Goal: Navigation & Orientation: Find specific page/section

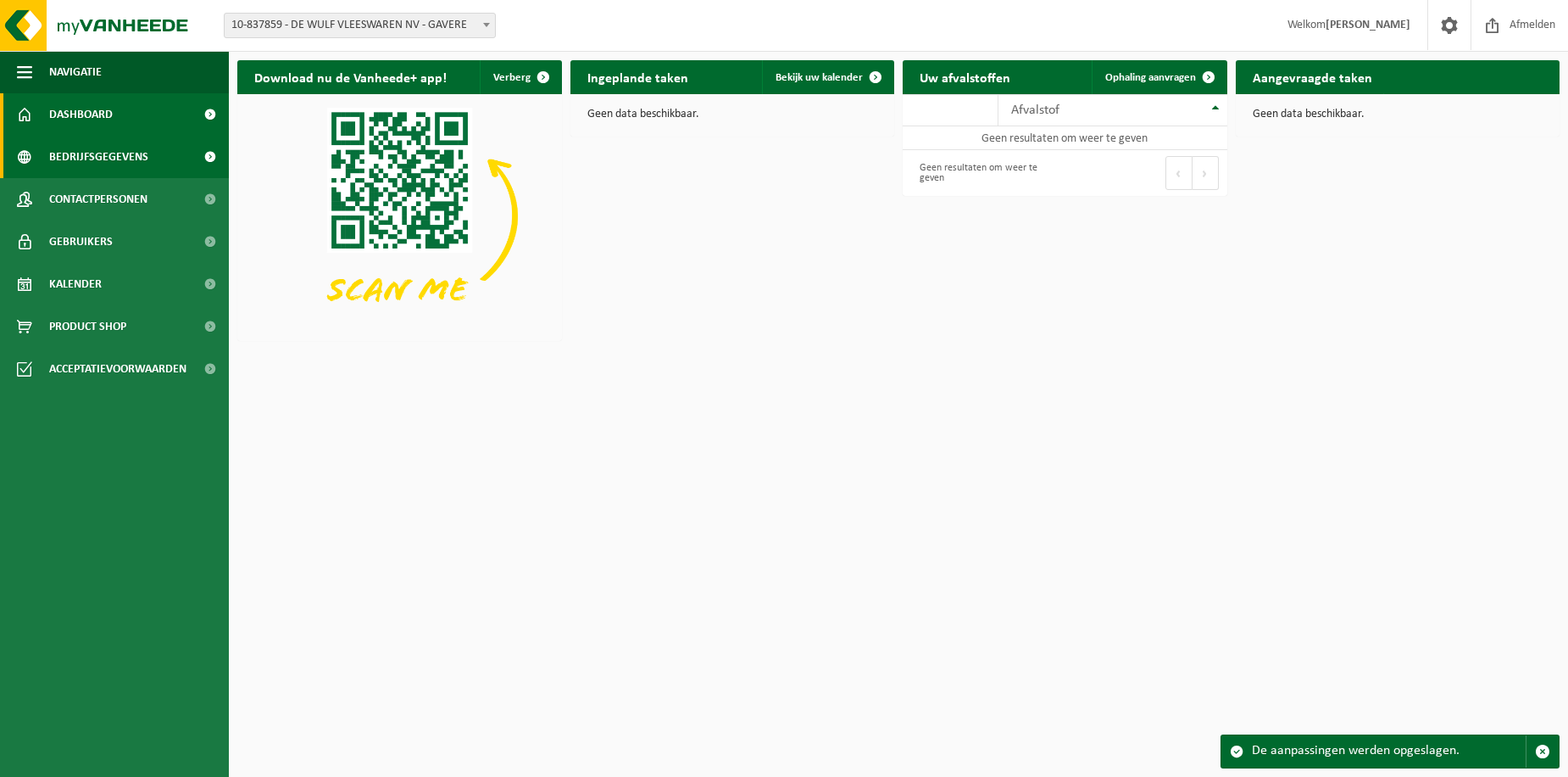
click at [84, 150] on span "Bedrijfsgegevens" at bounding box center [98, 157] width 99 height 42
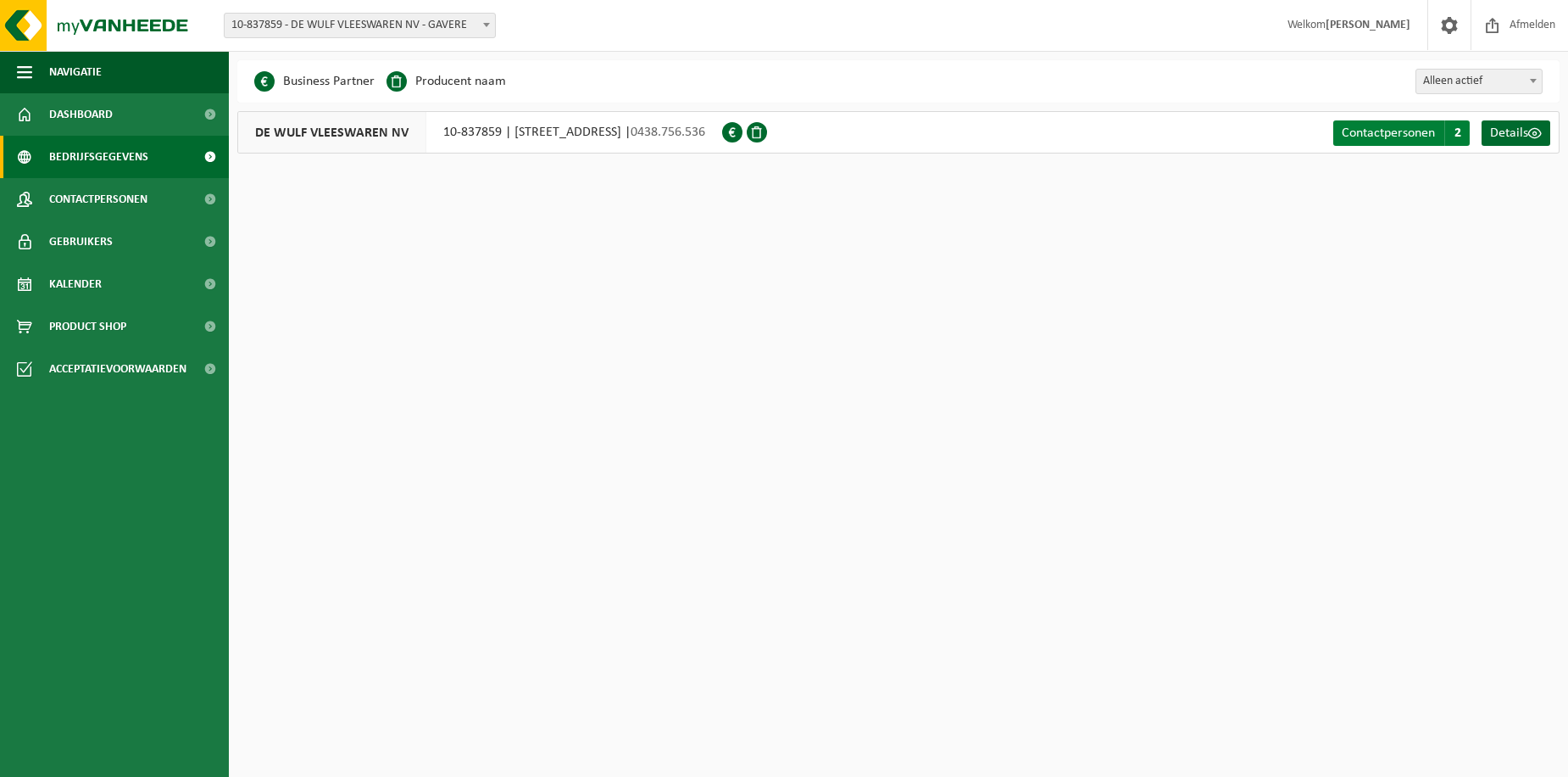
click at [1393, 131] on span "Contactpersonen" at bounding box center [1388, 134] width 93 height 13
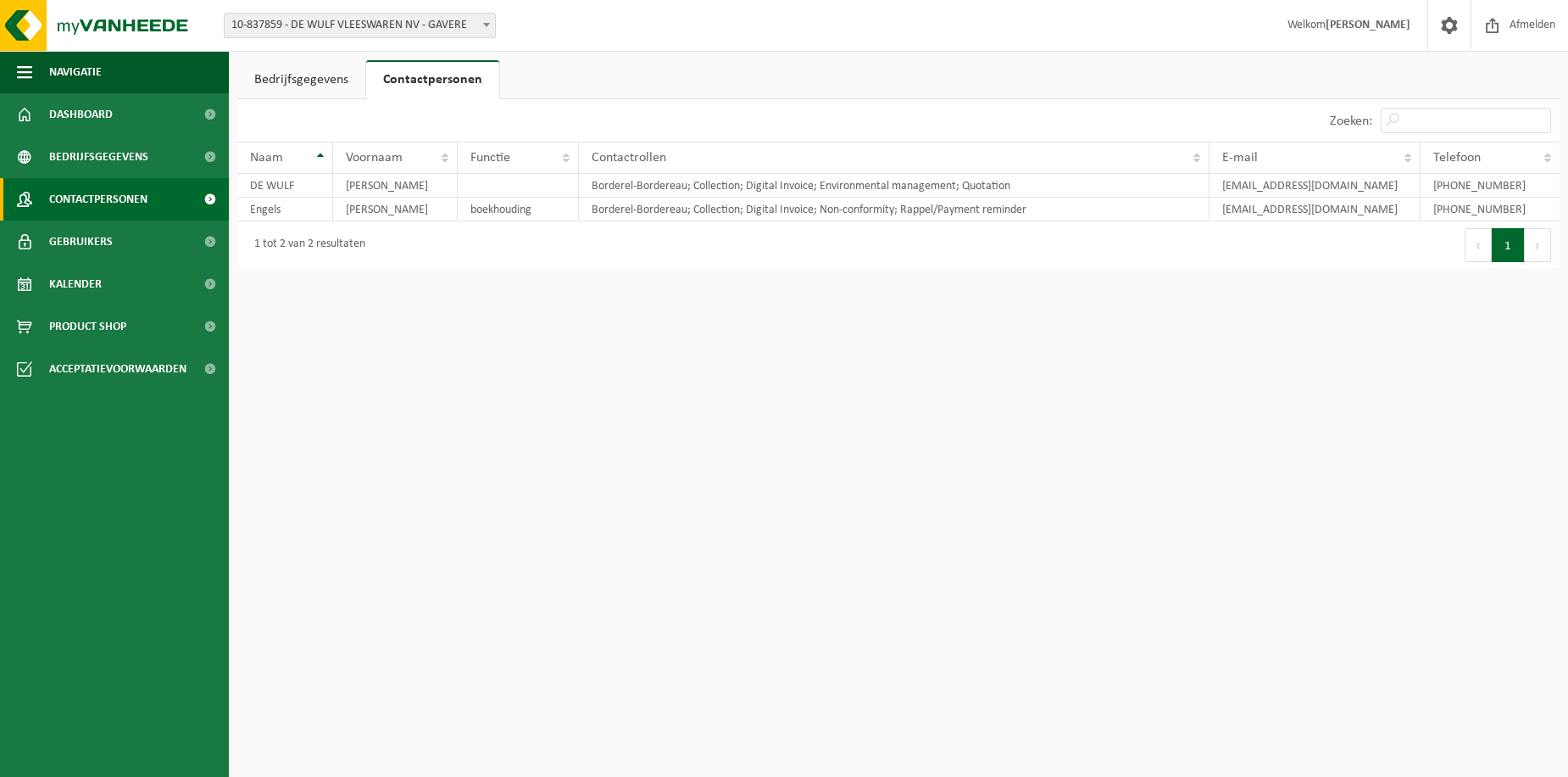
click at [90, 194] on span "Contactpersonen" at bounding box center [98, 199] width 98 height 42
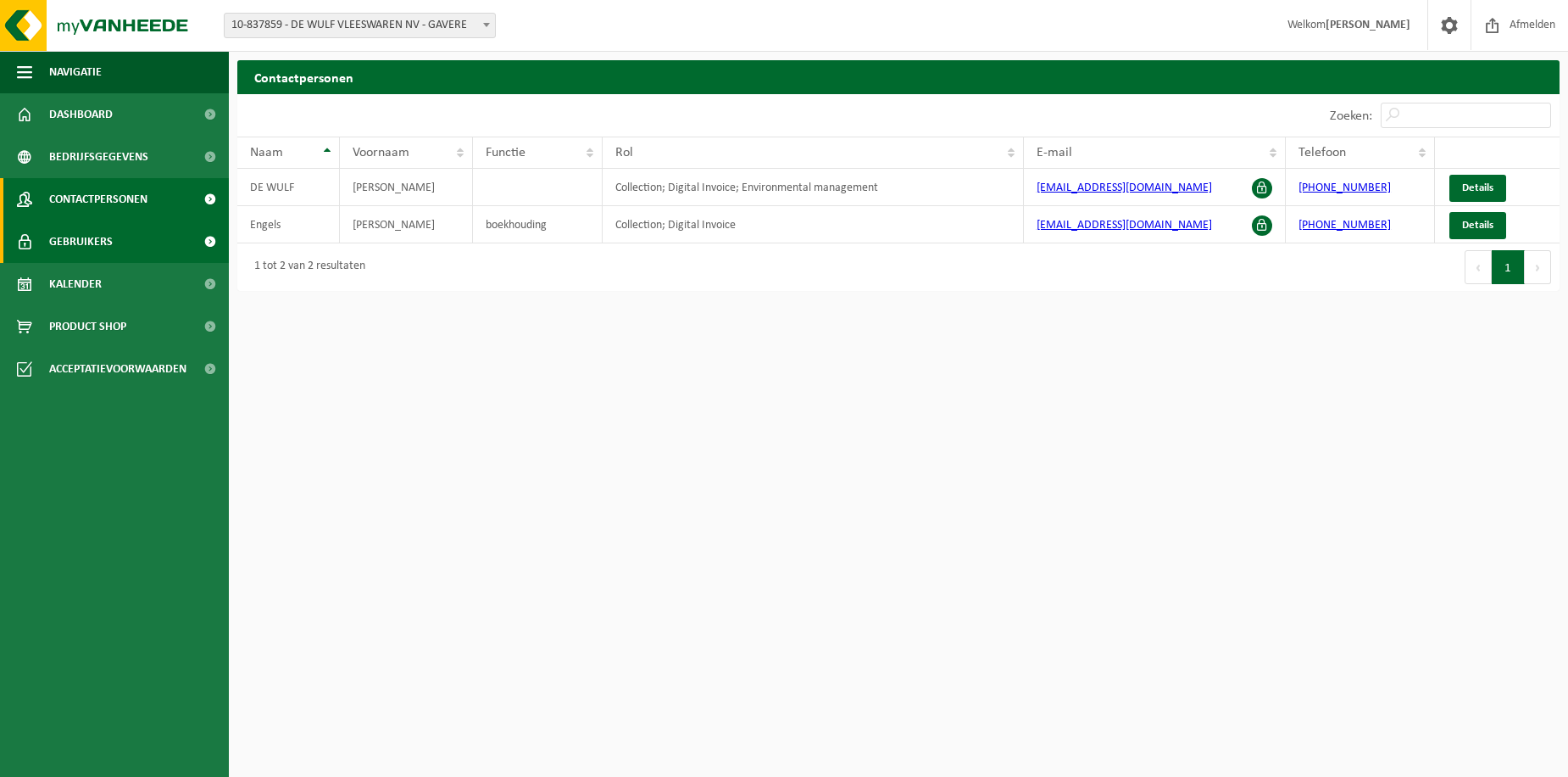
click at [84, 240] on span "Gebruikers" at bounding box center [81, 242] width 63 height 42
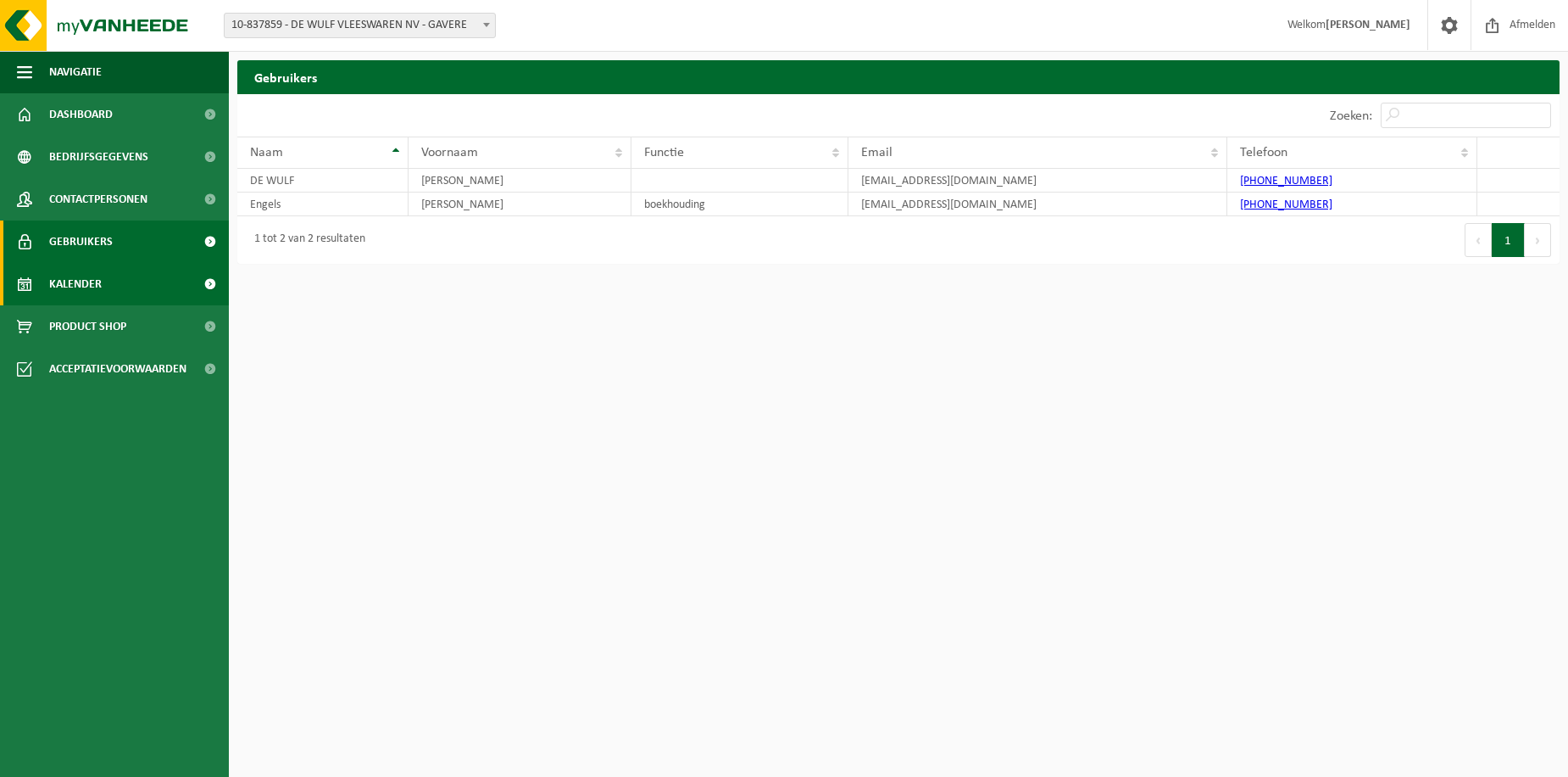
click at [81, 278] on span "Kalender" at bounding box center [75, 284] width 53 height 42
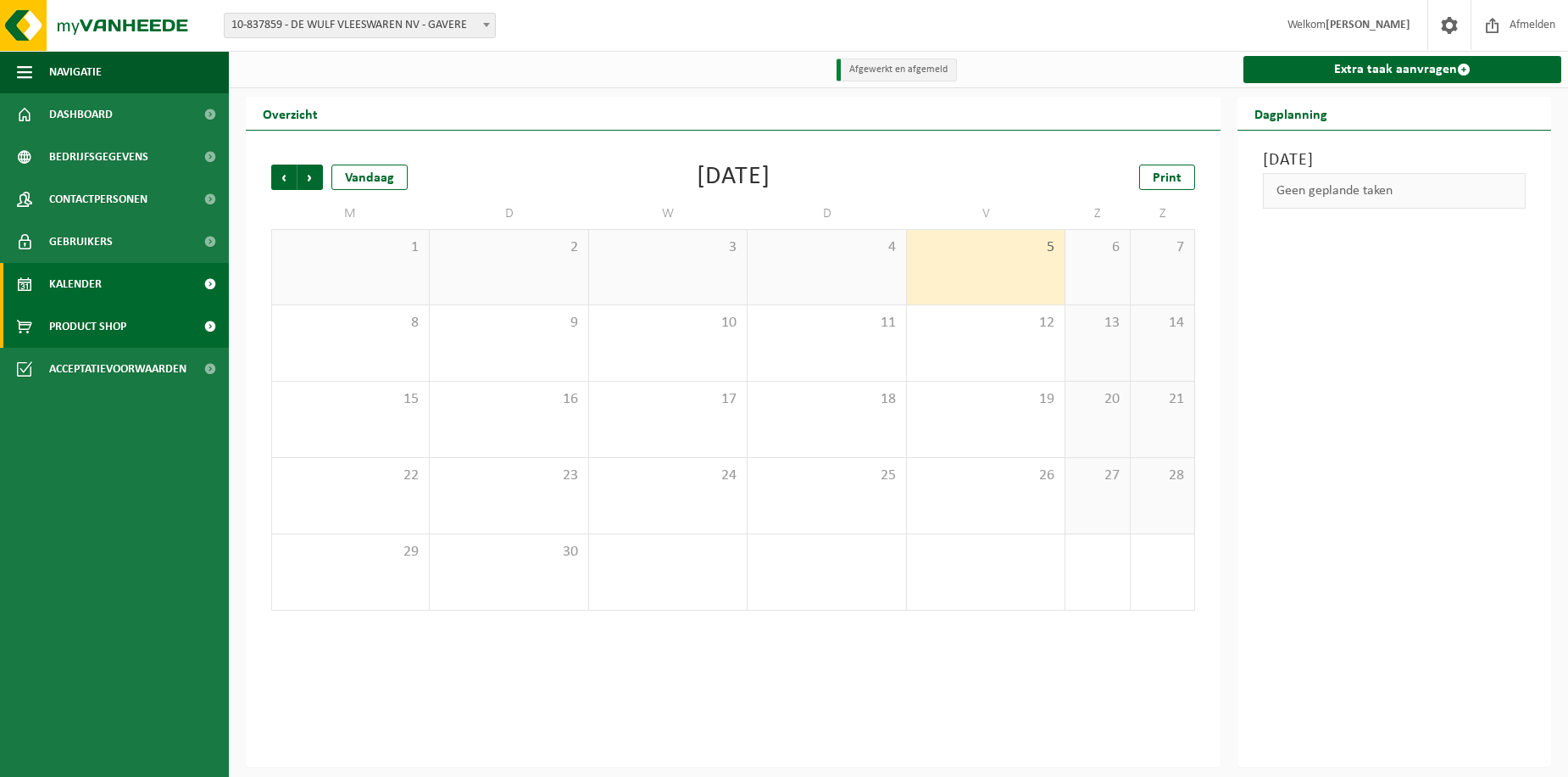
click at [79, 320] on span "Product Shop" at bounding box center [87, 327] width 77 height 42
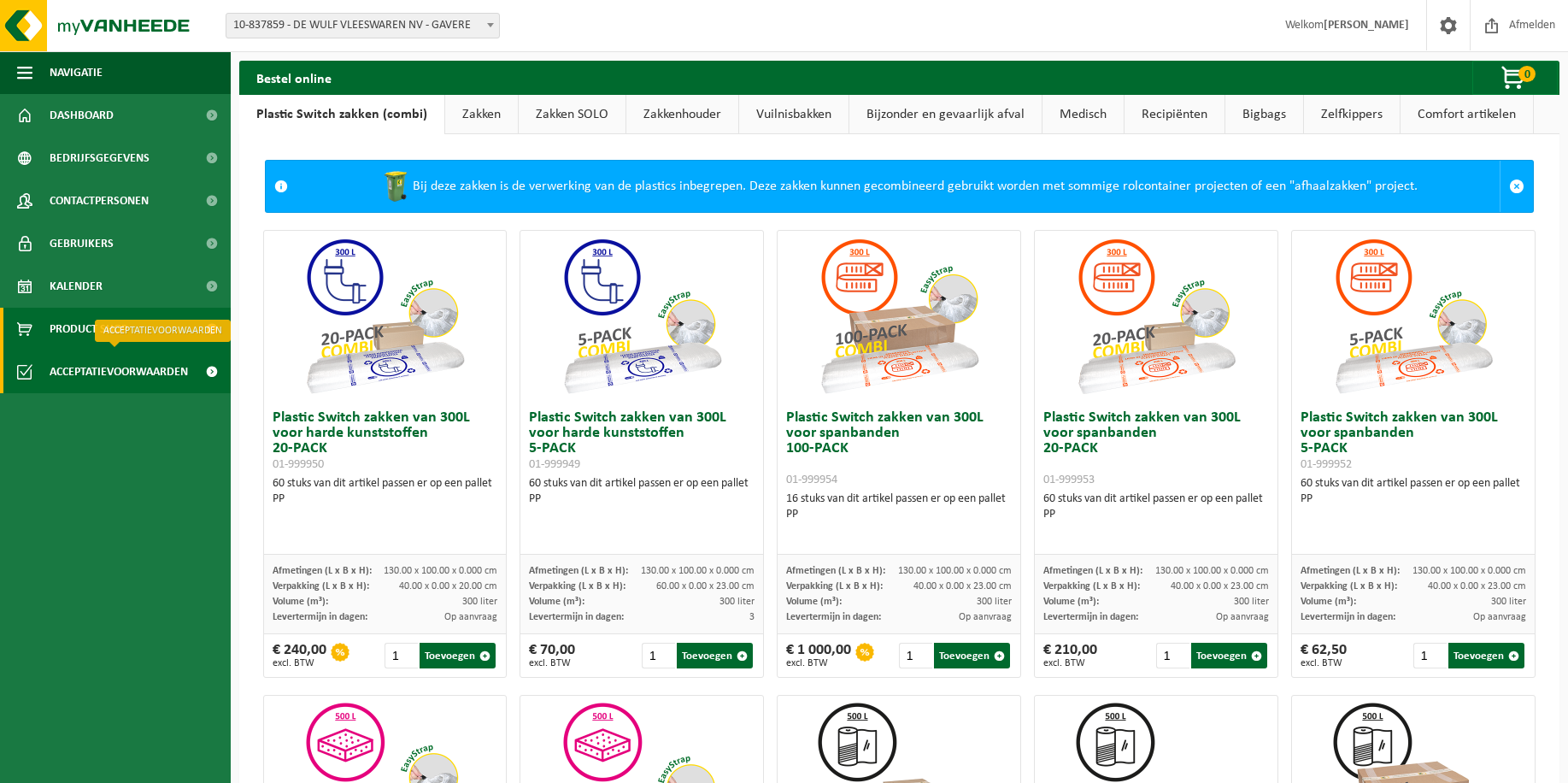
click at [73, 374] on span "Acceptatievoorwaarden" at bounding box center [118, 372] width 138 height 43
